Goal: Download file/media

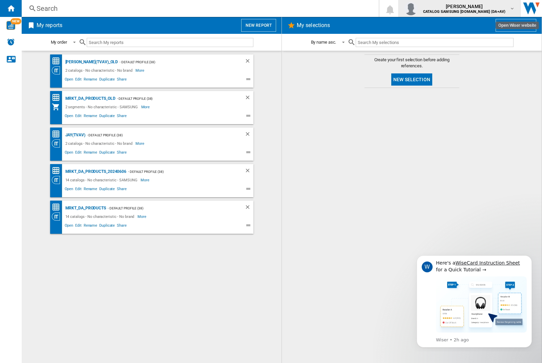
click at [418, 8] on img "button" at bounding box center [411, 9] width 14 height 14
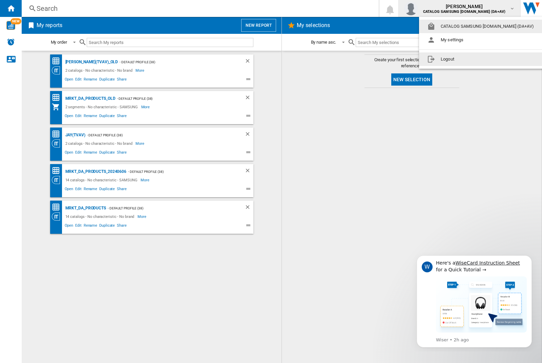
click at [471, 59] on button "Logout" at bounding box center [482, 60] width 126 height 14
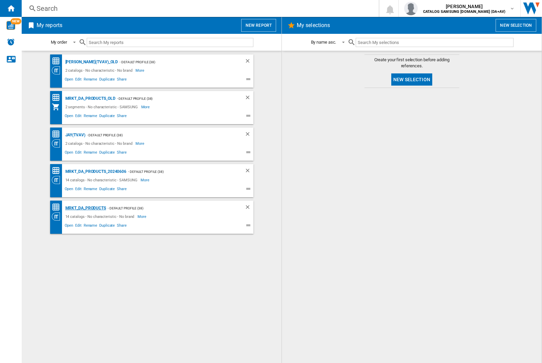
click at [85, 208] on div "MRKT_DA_PRODUCTS" at bounding box center [85, 208] width 42 height 8
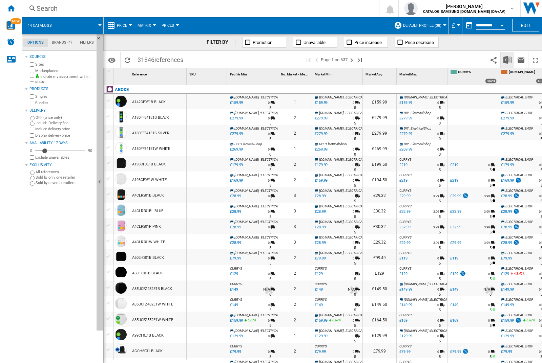
click at [507, 59] on img "Download in Excel" at bounding box center [507, 60] width 8 height 8
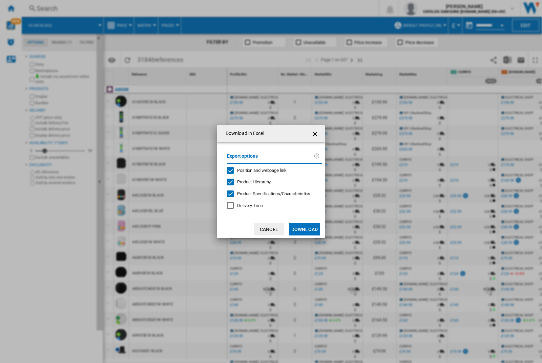
click at [257, 170] on span "Position and webpage link" at bounding box center [261, 170] width 49 height 5
click at [305, 230] on button "Download" at bounding box center [304, 230] width 30 height 12
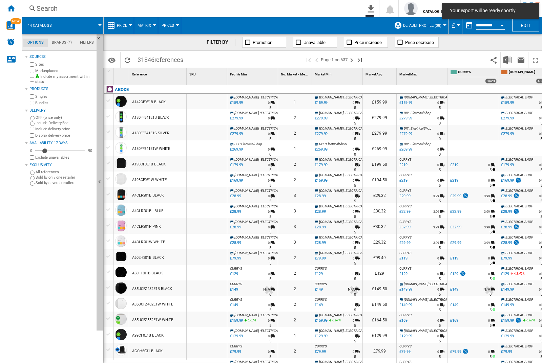
click at [209, 100] on div at bounding box center [207, 102] width 40 height 16
